Goal: Task Accomplishment & Management: Complete application form

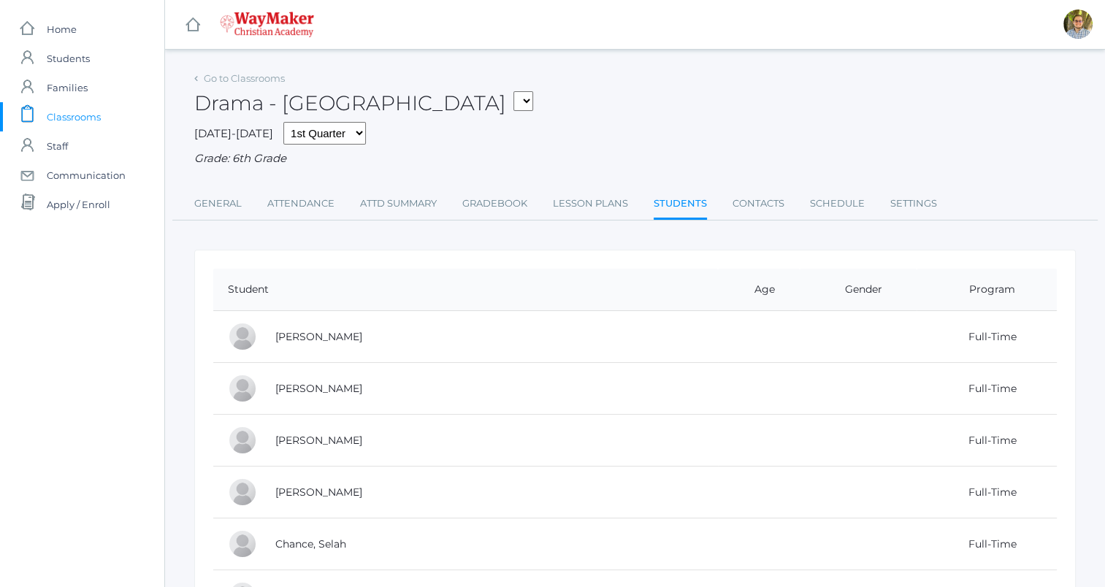
click at [76, 110] on span "Classrooms" at bounding box center [74, 116] width 54 height 29
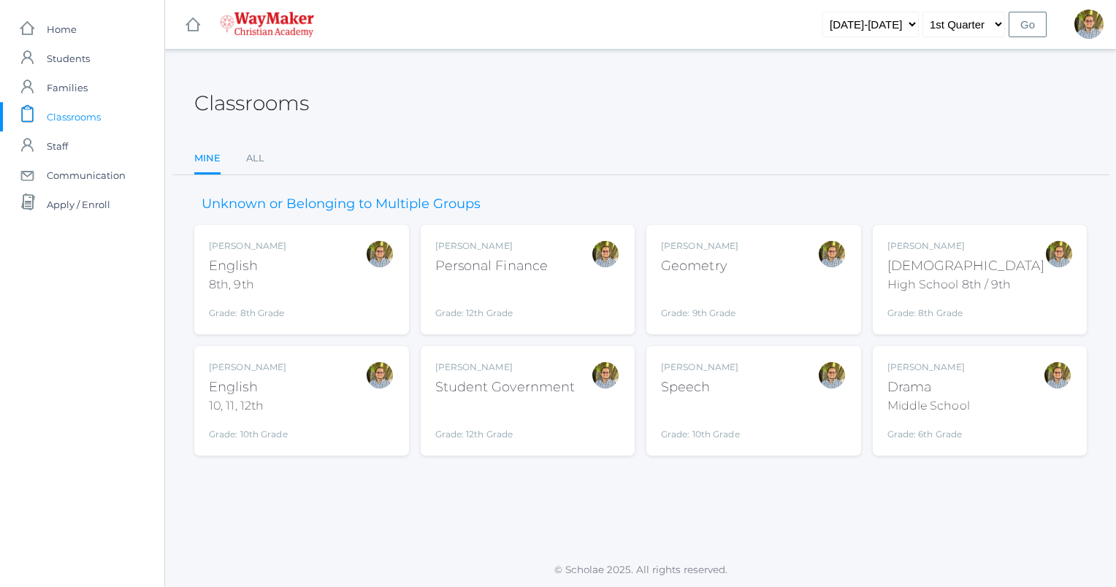
click at [504, 383] on div "Student Government" at bounding box center [505, 388] width 140 height 20
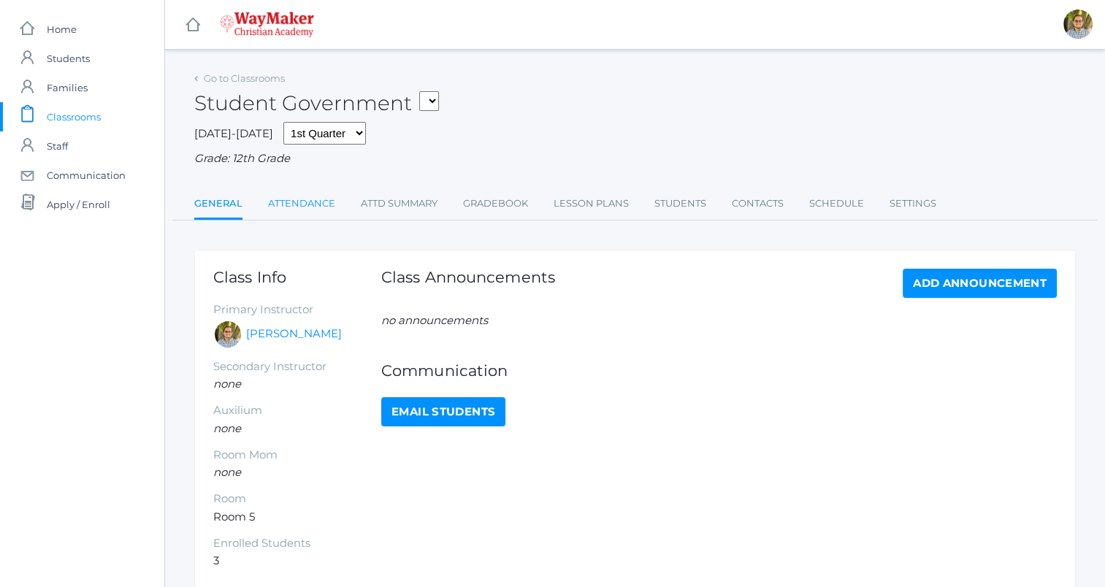
click at [296, 196] on link "Attendance" at bounding box center [301, 203] width 67 height 29
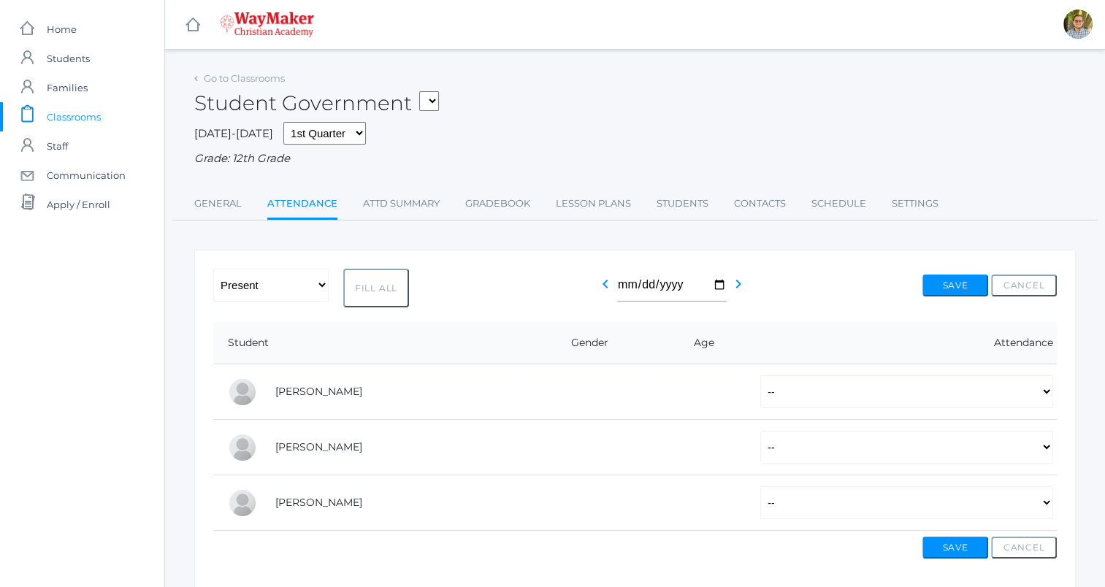
scroll to position [57, 0]
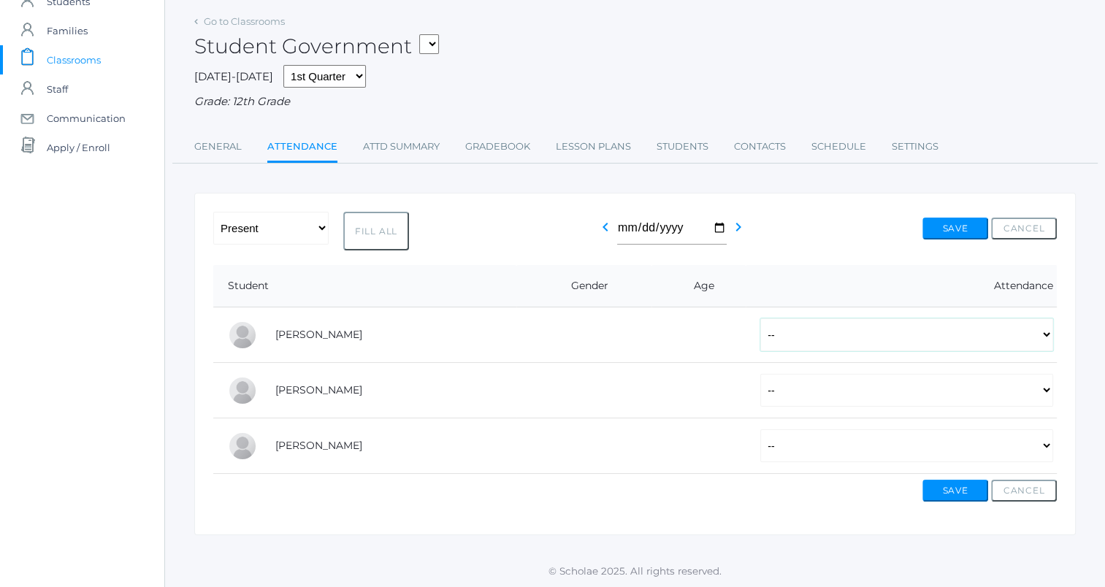
click at [995, 348] on select "-- Present Tardy Excused Tardy Unexcused Absent Excused Absent Unexcused" at bounding box center [906, 334] width 293 height 33
select select "AE"
click at [760, 318] on select "-- Present Tardy Excused Tardy Unexcused Absent Excused Absent Unexcused" at bounding box center [906, 334] width 293 height 33
click at [834, 438] on select "-- Present Tardy Excused Tardy Unexcused Absent Excused Absent Unexcused" at bounding box center [906, 445] width 293 height 33
select select "AE"
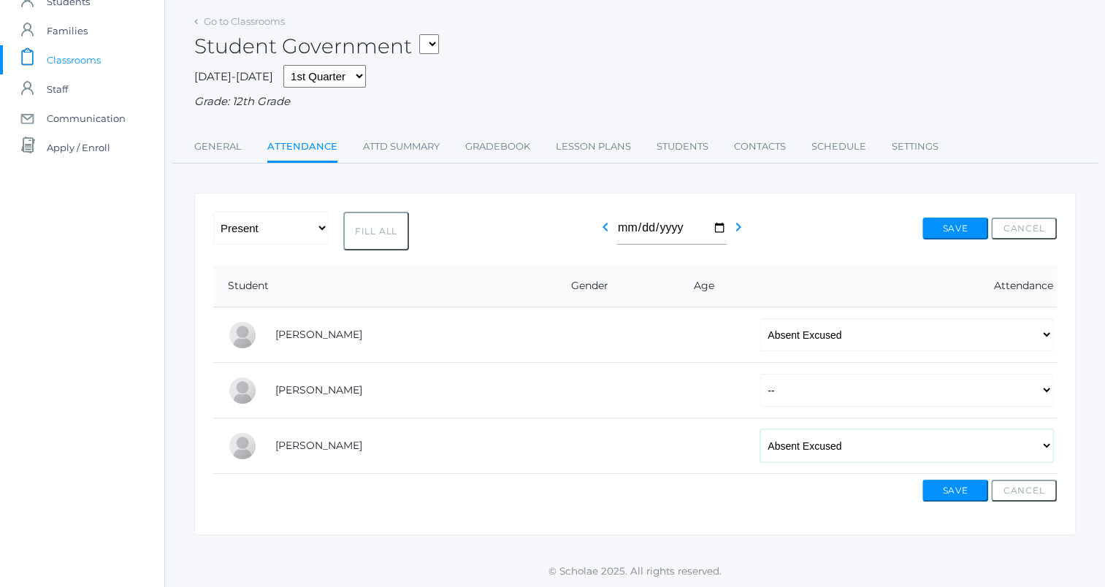
click at [760, 429] on select "-- Present Tardy Excused Tardy Unexcused Absent Excused Absent Unexcused" at bounding box center [906, 445] width 293 height 33
click at [836, 400] on select "-- Present Tardy Excused Tardy Unexcused Absent Excused Absent Unexcused" at bounding box center [906, 390] width 293 height 33
select select "P"
click at [760, 374] on select "-- Present Tardy Excused Tardy Unexcused Absent Excused Absent Unexcused" at bounding box center [906, 390] width 293 height 33
click at [941, 234] on button "Save" at bounding box center [955, 229] width 66 height 22
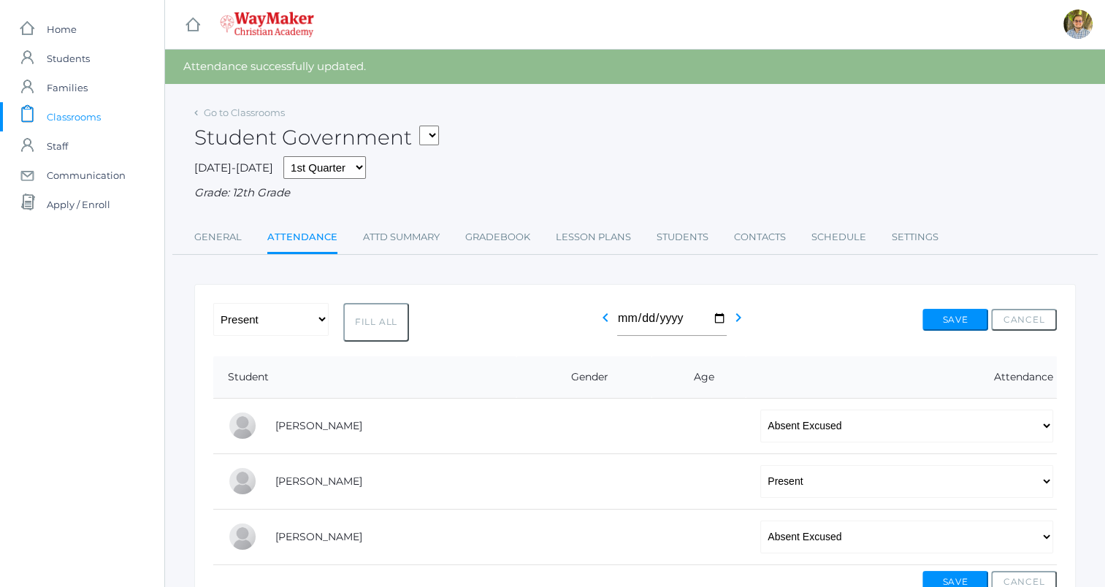
click at [73, 108] on span "Classrooms" at bounding box center [74, 116] width 54 height 29
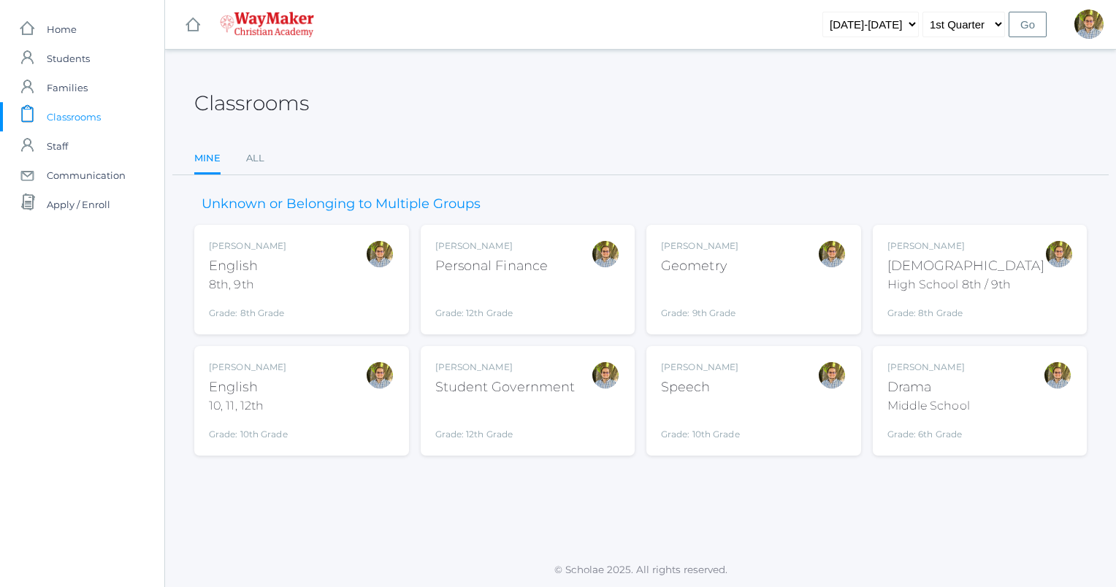
click at [1068, 399] on div at bounding box center [1057, 401] width 29 height 80
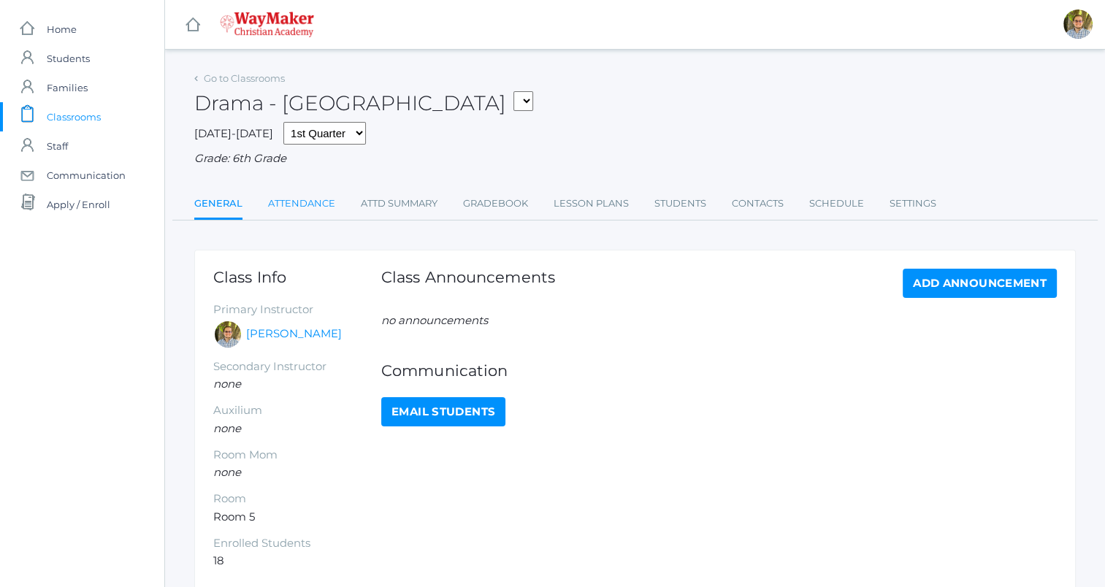
click at [303, 199] on link "Attendance" at bounding box center [301, 203] width 67 height 29
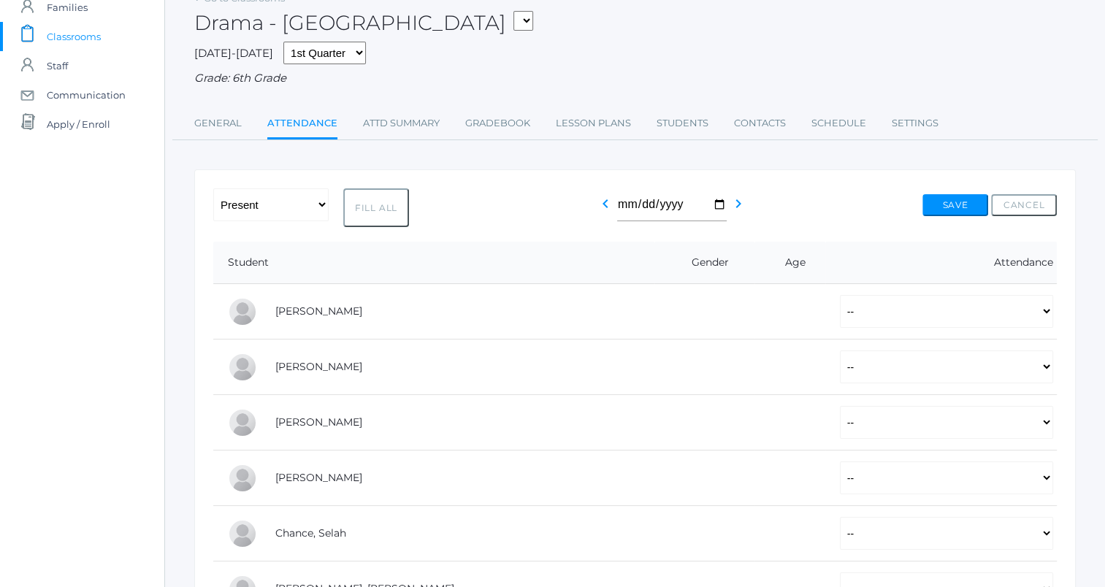
scroll to position [82, 0]
click at [370, 207] on button "Fill All" at bounding box center [376, 206] width 66 height 39
select select "P"
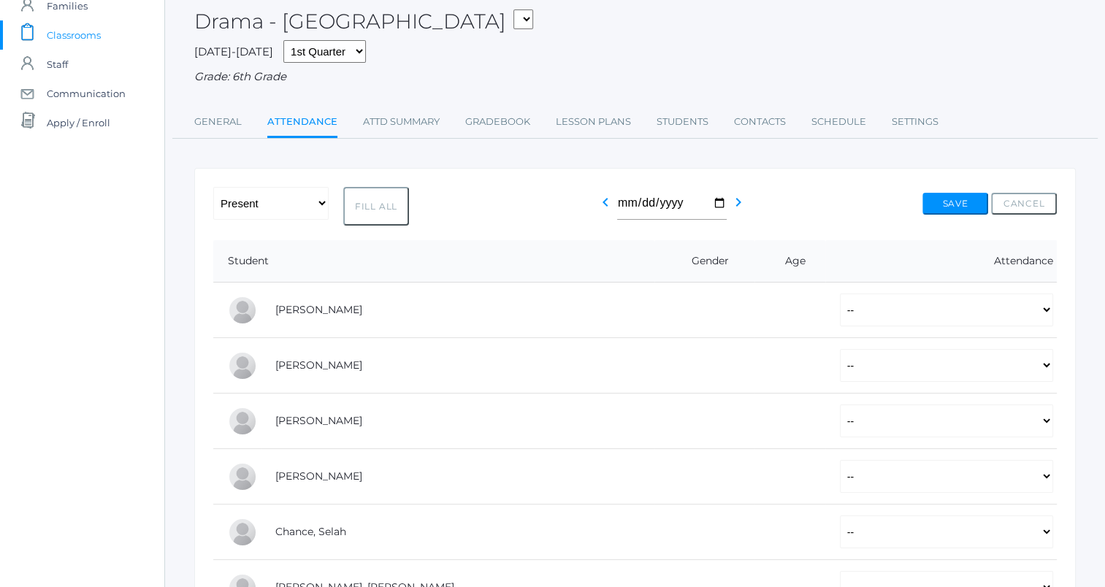
select select "P"
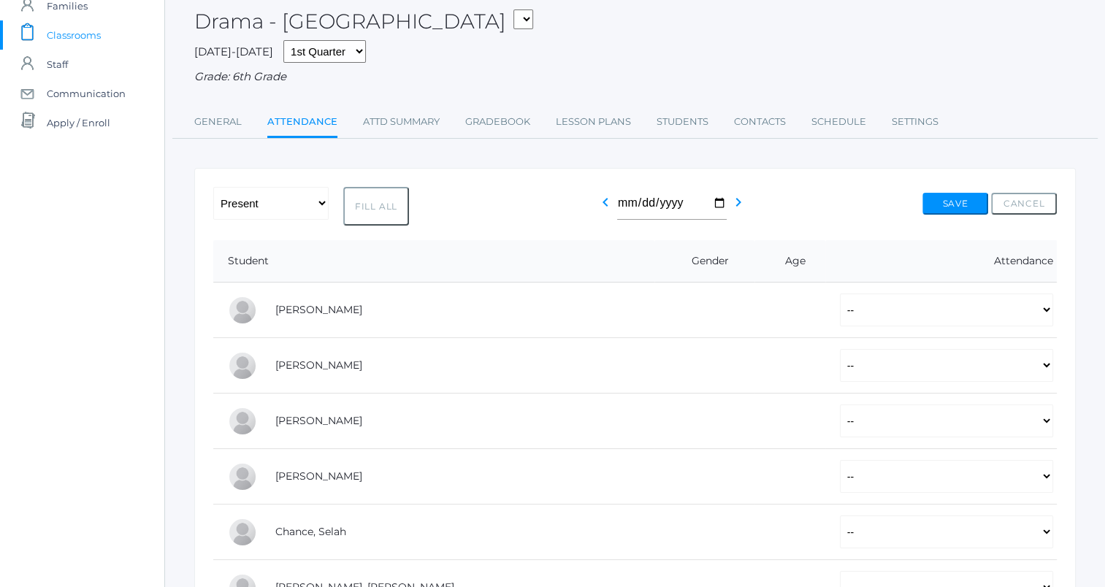
select select "P"
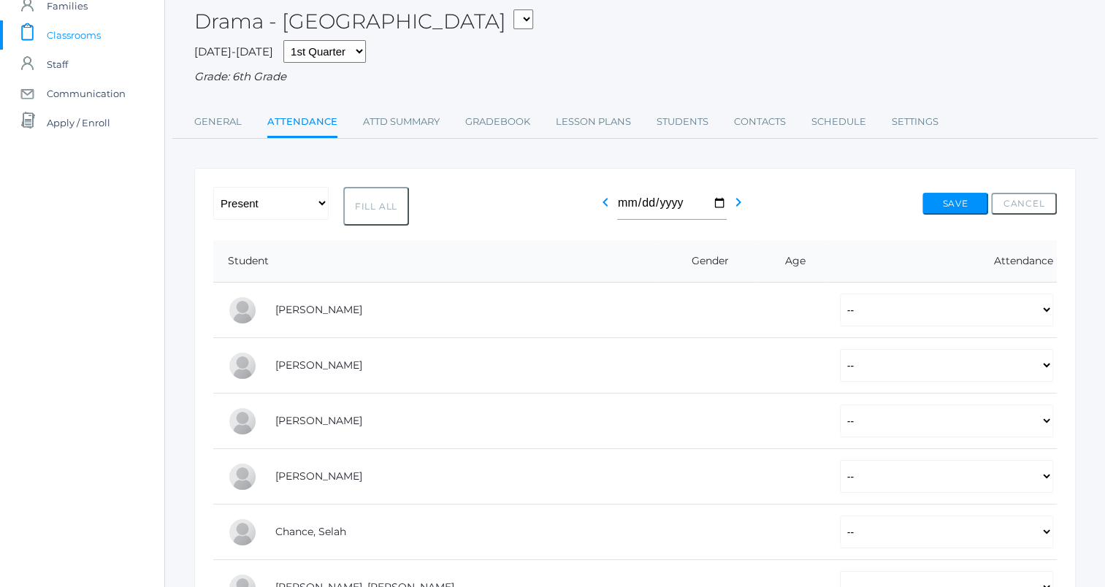
select select "P"
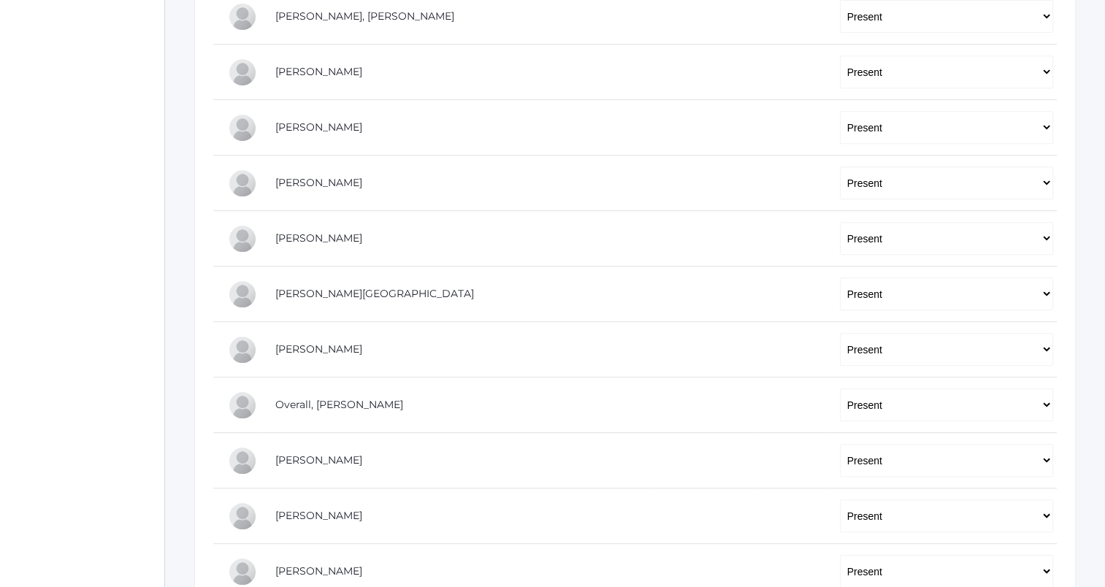
scroll to position [654, 0]
click at [854, 232] on select "-- Present Tardy Excused Tardy Unexcused Absent Excused Absent Unexcused" at bounding box center [946, 237] width 213 height 33
select select
click at [840, 221] on select "-- Present Tardy Excused Tardy Unexcused Absent Excused Absent Unexcused" at bounding box center [946, 237] width 213 height 33
click at [845, 300] on select "-- Present Tardy Excused Tardy Unexcused Absent Excused Absent Unexcused" at bounding box center [946, 293] width 213 height 33
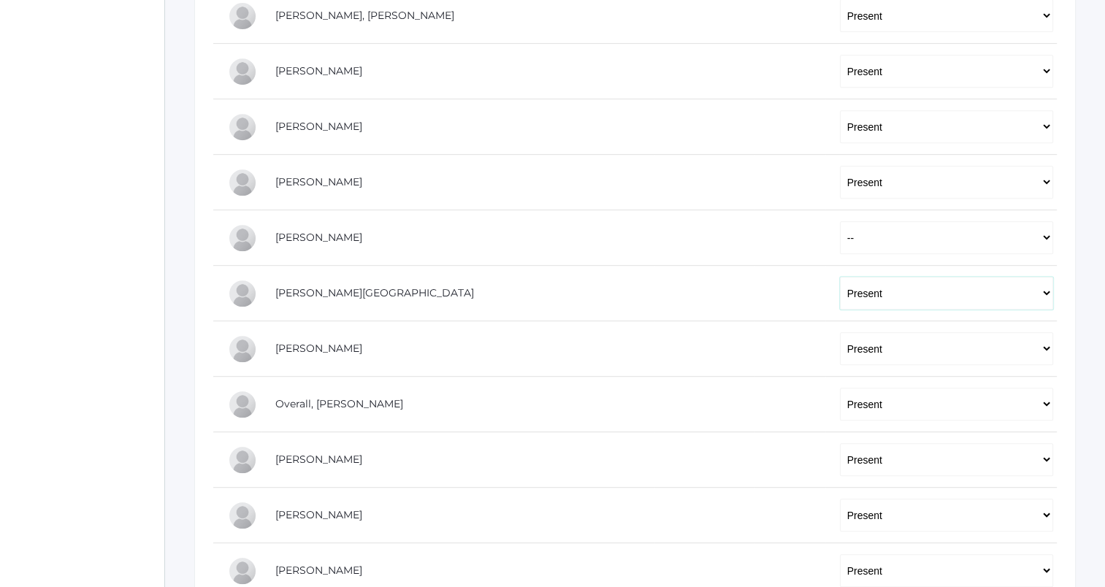
select select
click at [840, 277] on select "-- Present Tardy Excused Tardy Unexcused Absent Excused Absent Unexcused" at bounding box center [946, 293] width 213 height 33
click at [855, 361] on select "-- Present Tardy Excused Tardy Unexcused Absent Excused Absent Unexcused" at bounding box center [946, 348] width 213 height 33
select select
click at [840, 332] on select "-- Present Tardy Excused Tardy Unexcused Absent Excused Absent Unexcused" at bounding box center [946, 348] width 213 height 33
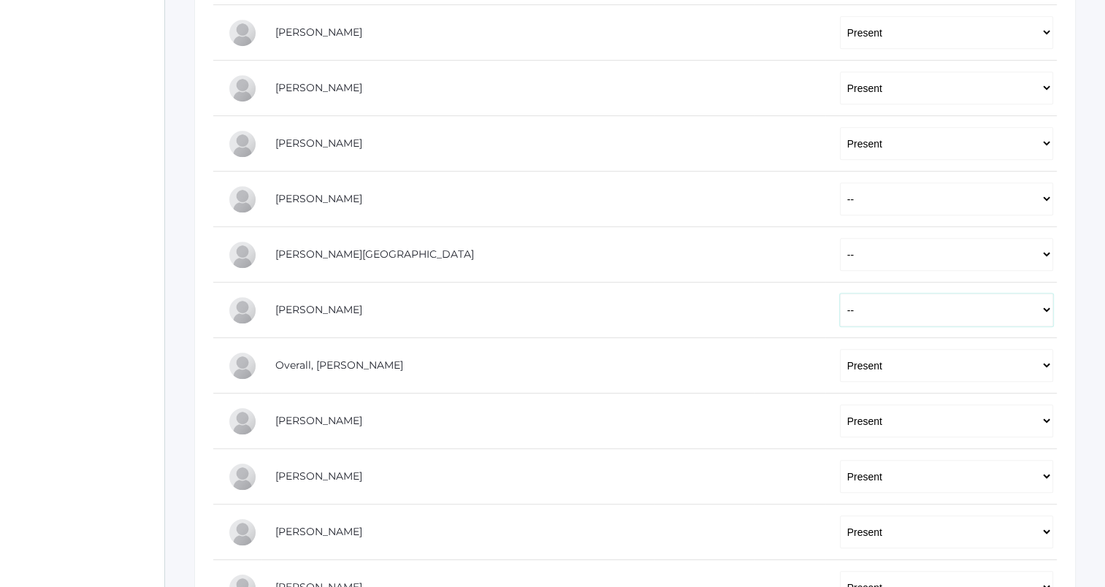
scroll to position [709, 0]
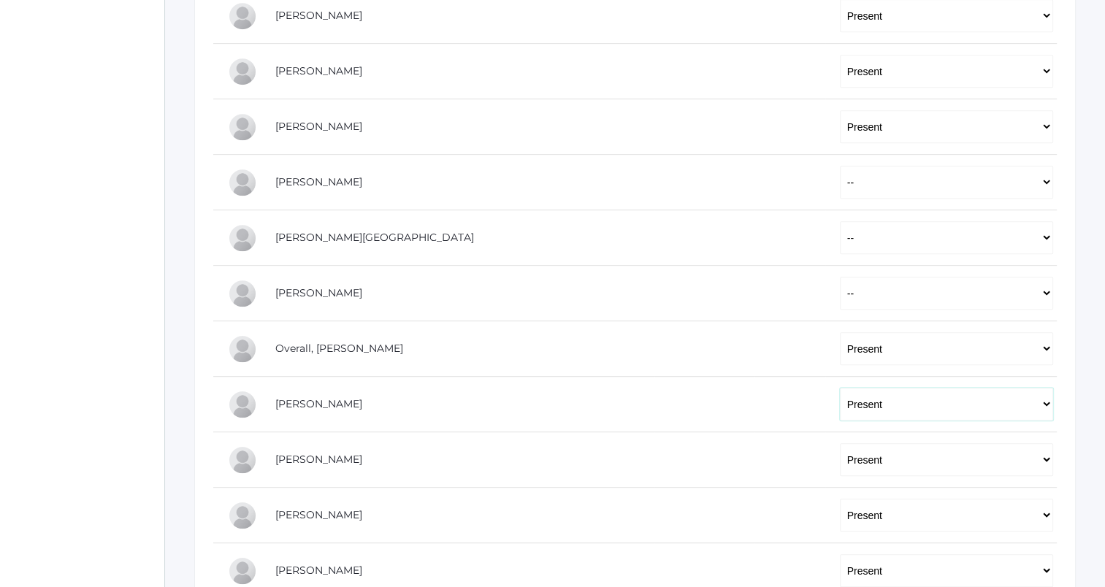
click at [840, 400] on select "-- Present Tardy Excused Tardy Unexcused Absent Excused Absent Unexcused" at bounding box center [946, 404] width 213 height 33
select select
click at [840, 388] on select "-- Present Tardy Excused Tardy Unexcused Absent Excused Absent Unexcused" at bounding box center [946, 404] width 213 height 33
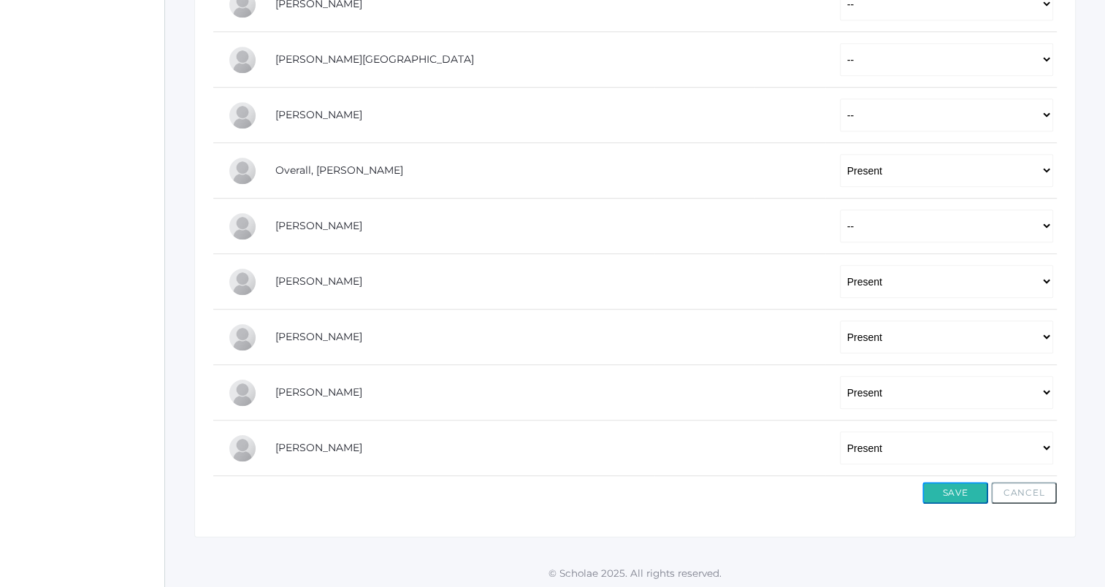
click at [950, 491] on button "Save" at bounding box center [955, 493] width 66 height 22
